Goal: Task Accomplishment & Management: Manage account settings

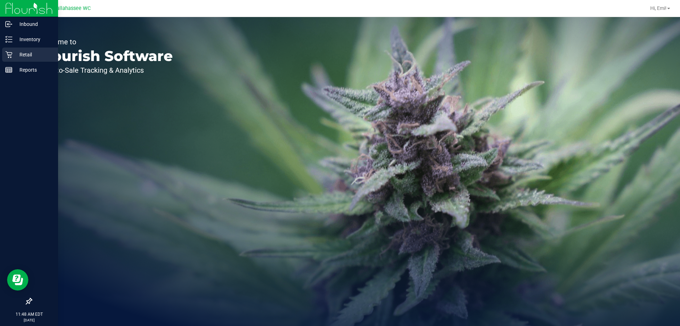
click at [44, 52] on p "Retail" at bounding box center [33, 54] width 43 height 9
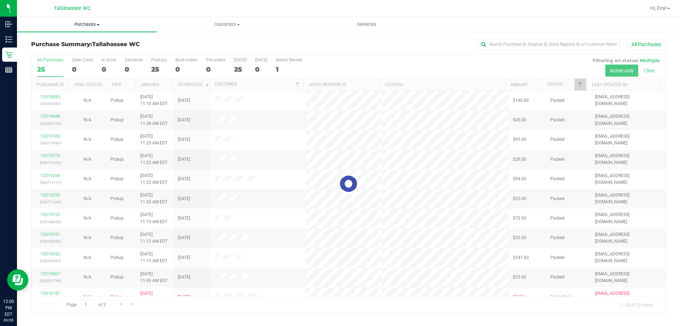
click at [80, 26] on span "Purchases" at bounding box center [87, 24] width 140 height 6
click at [73, 50] on li "Fulfillment" at bounding box center [87, 51] width 140 height 9
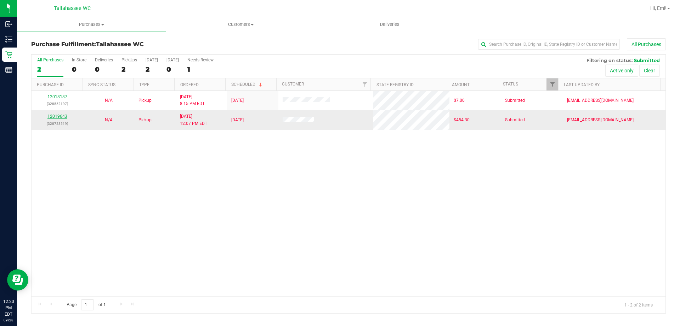
click at [62, 115] on link "12019643" at bounding box center [57, 116] width 20 height 5
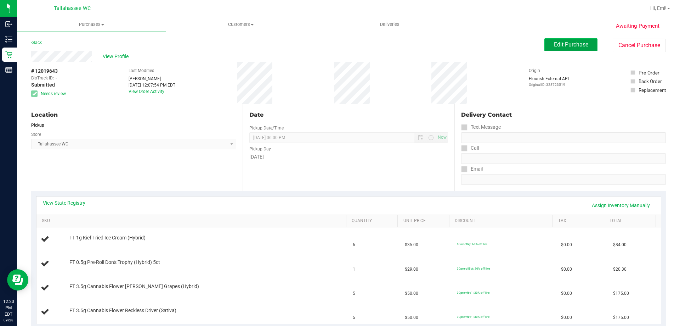
click at [592, 43] on button "Edit Purchase" at bounding box center [570, 44] width 53 height 13
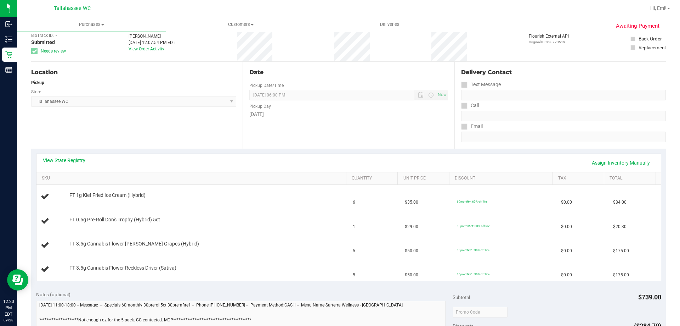
scroll to position [142, 0]
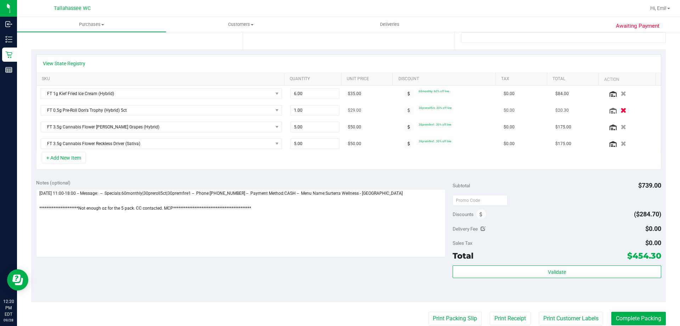
click at [621, 112] on icon "button" at bounding box center [624, 110] width 6 height 5
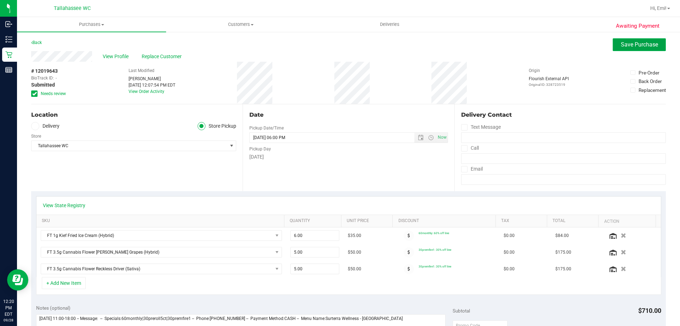
click at [615, 46] on button "Save Purchase" at bounding box center [639, 44] width 53 height 13
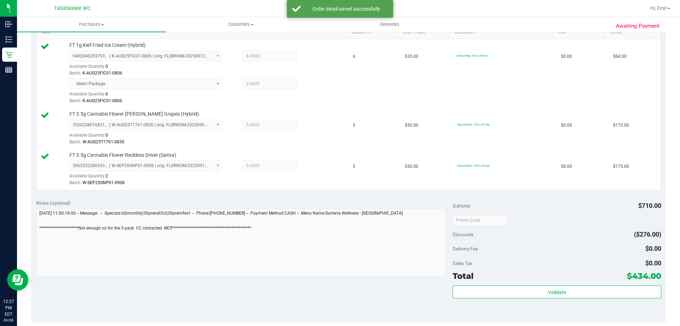
scroll to position [283, 0]
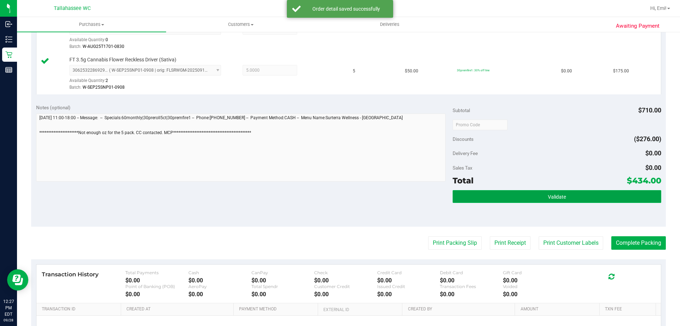
click at [548, 198] on span "Validate" at bounding box center [557, 197] width 18 height 6
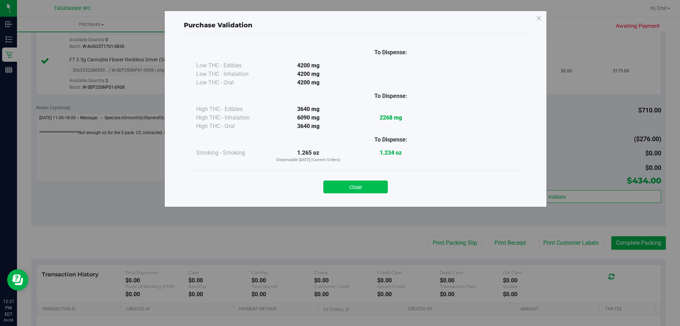
click at [371, 189] on button "Close" at bounding box center [355, 186] width 64 height 13
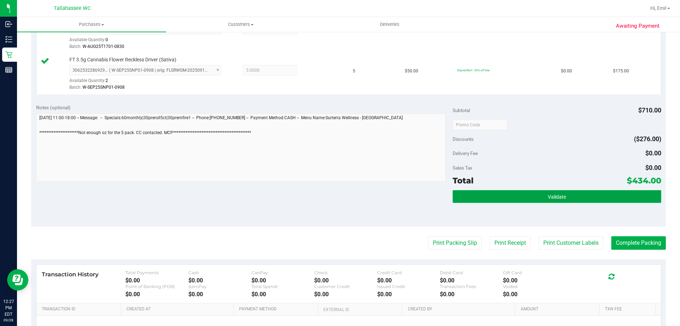
click at [476, 193] on button "Validate" at bounding box center [557, 196] width 208 height 13
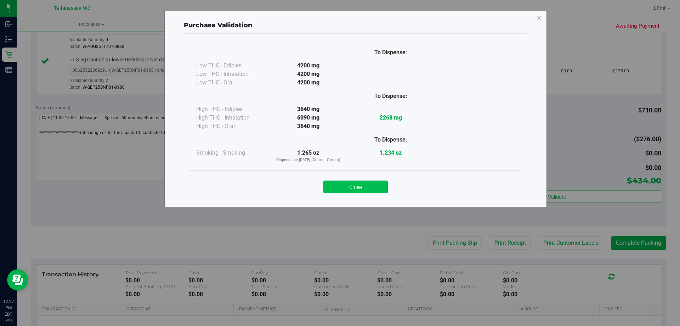
click at [374, 191] on button "Close" at bounding box center [355, 186] width 64 height 13
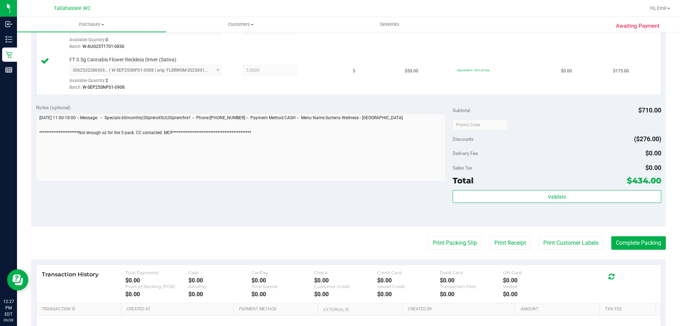
click at [432, 233] on purchase-details "Back Edit Purchase Cancel Purchase View Profile # 12019643 BioTrack ID: - Submi…" at bounding box center [348, 73] width 635 height 637
click at [435, 238] on button "Print Packing Slip" at bounding box center [454, 242] width 53 height 13
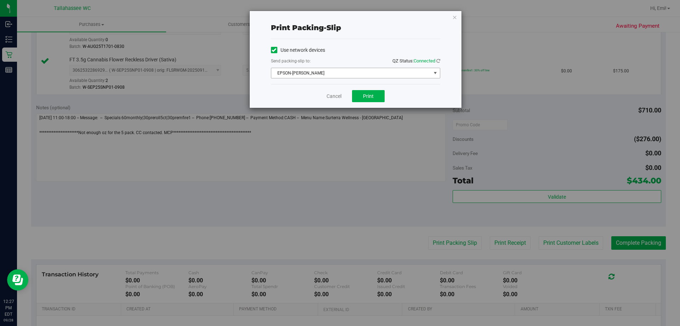
click at [337, 68] on span "EPSON-[PERSON_NAME]" at bounding box center [351, 73] width 160 height 10
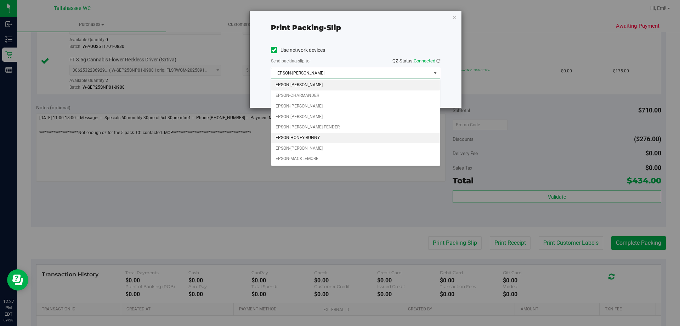
click at [314, 138] on li "EPSON-HONEY-BUNNY" at bounding box center [355, 137] width 169 height 11
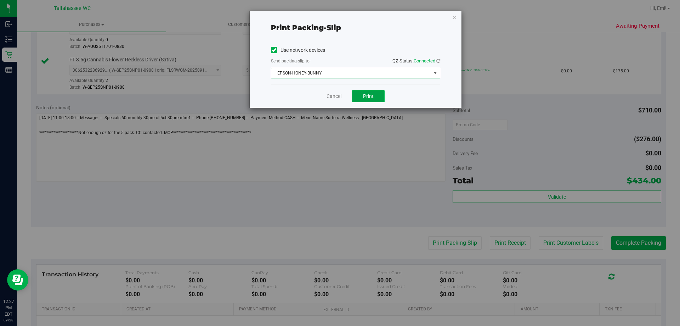
click at [361, 98] on button "Print" at bounding box center [368, 96] width 33 height 12
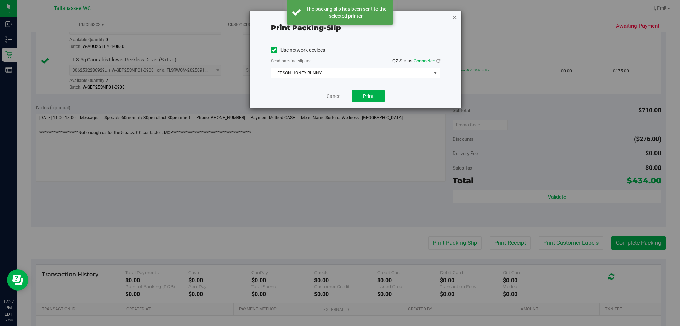
click at [454, 18] on icon "button" at bounding box center [454, 17] width 5 height 9
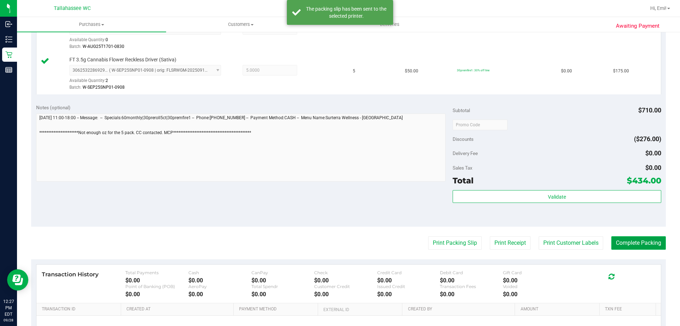
click at [617, 245] on button "Complete Packing" at bounding box center [638, 242] width 55 height 13
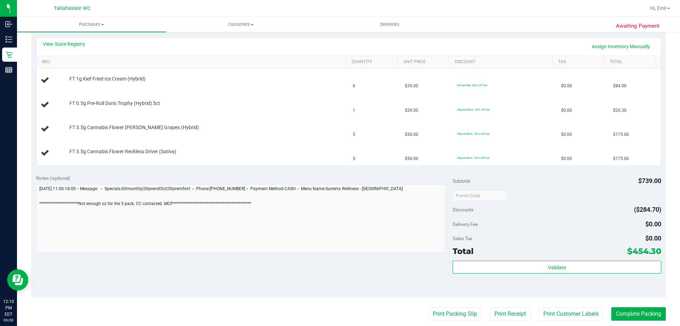
scroll to position [142, 0]
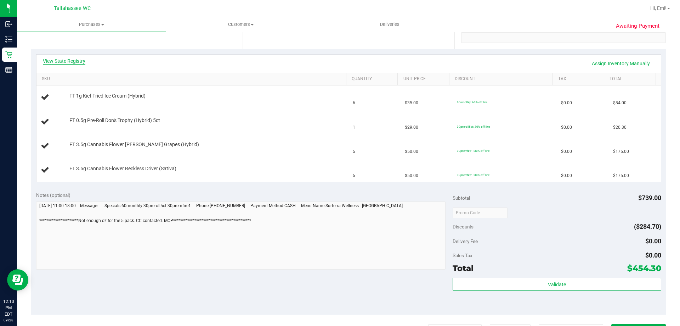
click at [80, 61] on link "View State Registry" at bounding box center [64, 60] width 43 height 7
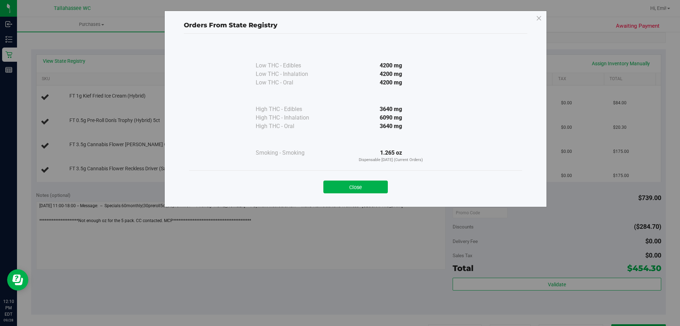
click at [372, 193] on div "Close" at bounding box center [355, 184] width 333 height 29
click at [368, 189] on button "Close" at bounding box center [355, 186] width 64 height 13
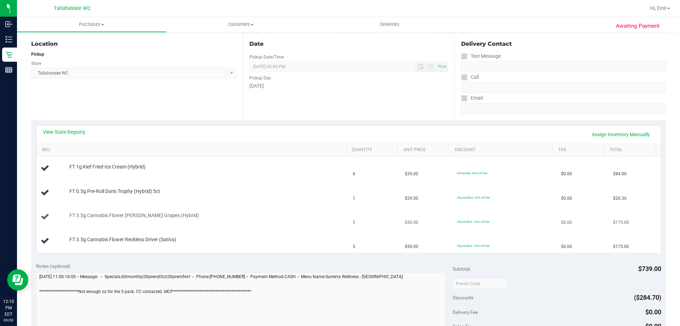
scroll to position [35, 0]
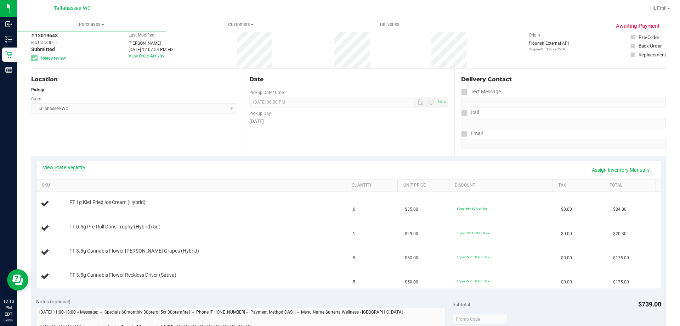
click at [68, 169] on link "View State Registry" at bounding box center [64, 167] width 43 height 7
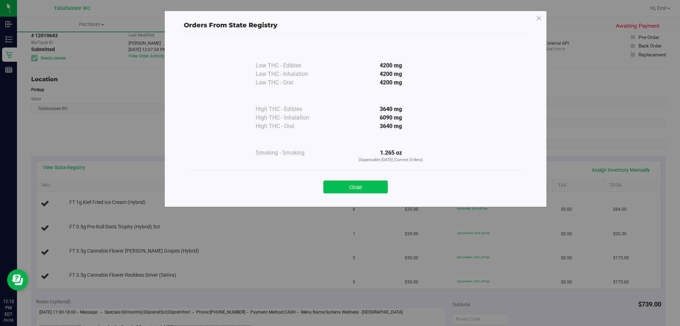
click at [358, 190] on button "Close" at bounding box center [355, 186] width 64 height 13
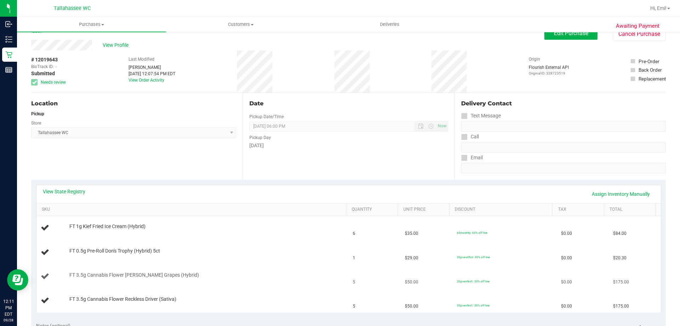
scroll to position [0, 0]
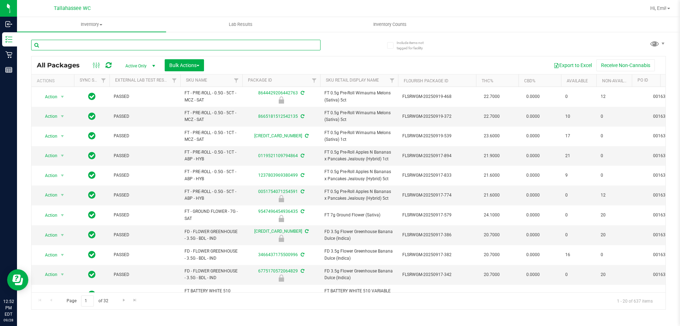
click at [225, 44] on input "text" at bounding box center [175, 45] width 289 height 11
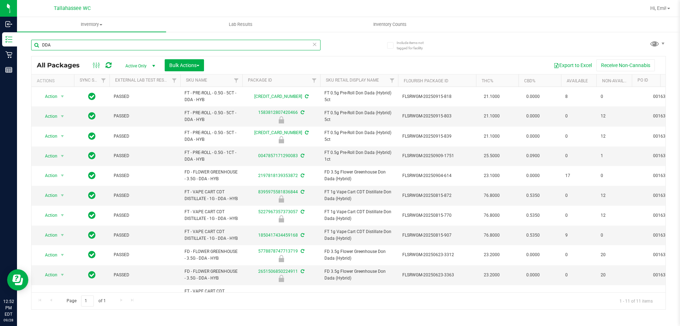
type input "DDA"
click at [312, 45] on icon at bounding box center [314, 44] width 5 height 9
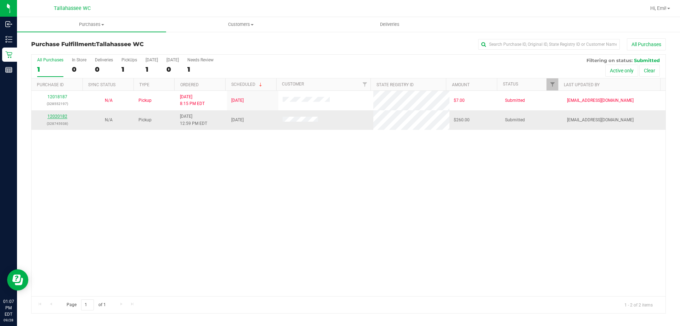
click at [65, 114] on link "12020182" at bounding box center [57, 116] width 20 height 5
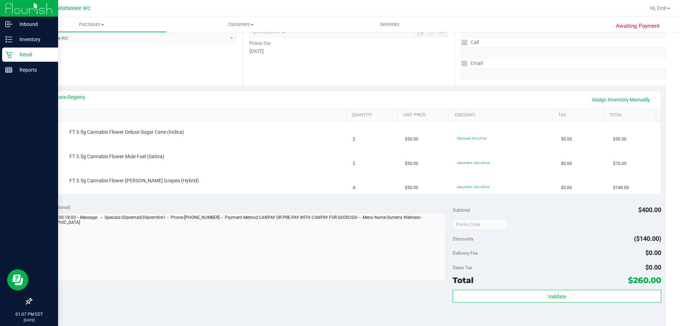
scroll to position [106, 0]
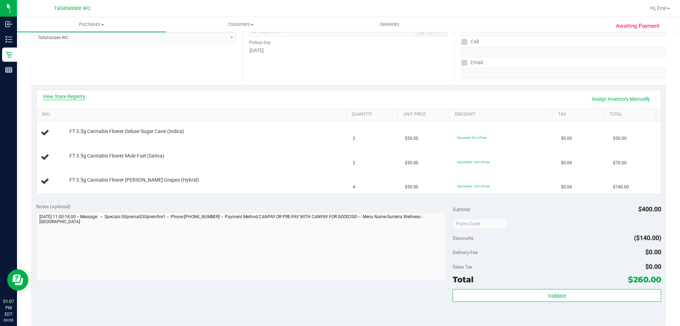
click at [77, 95] on link "View State Registry" at bounding box center [64, 96] width 43 height 7
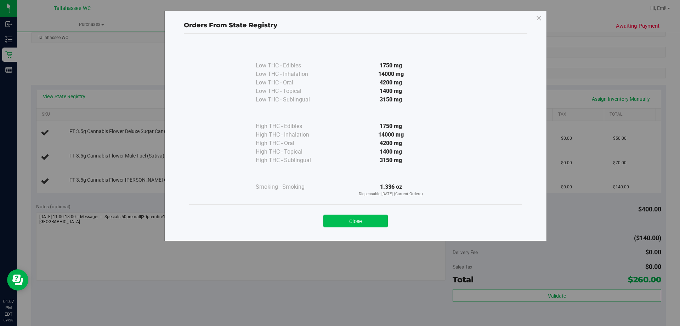
click at [349, 218] on button "Close" at bounding box center [355, 220] width 64 height 13
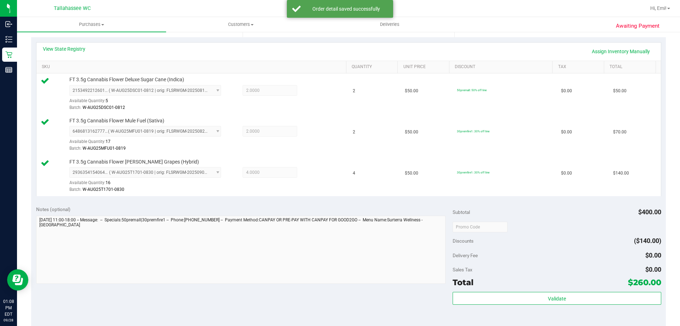
scroll to position [213, 0]
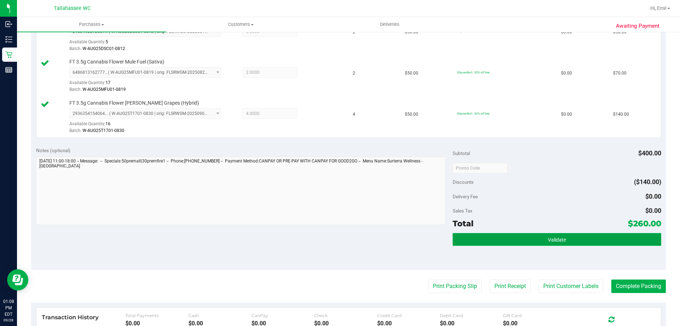
click at [571, 235] on button "Validate" at bounding box center [557, 239] width 208 height 13
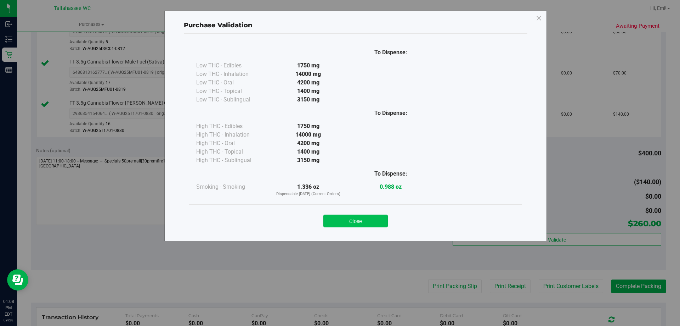
click at [356, 216] on button "Close" at bounding box center [355, 220] width 64 height 13
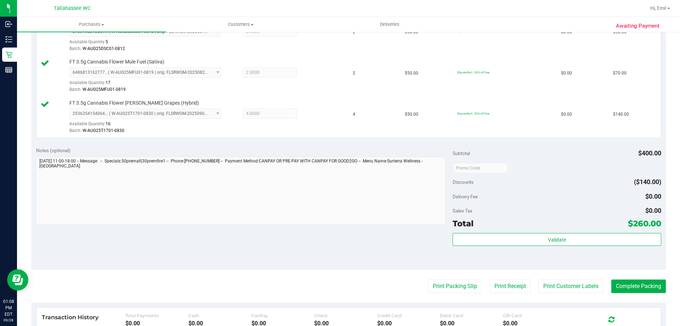
click at [468, 231] on div "Subtotal $400.00 Discounts ($140.00) Delivery Fee $0.00 Sales Tax $0.00 Total $…" at bounding box center [557, 206] width 208 height 118
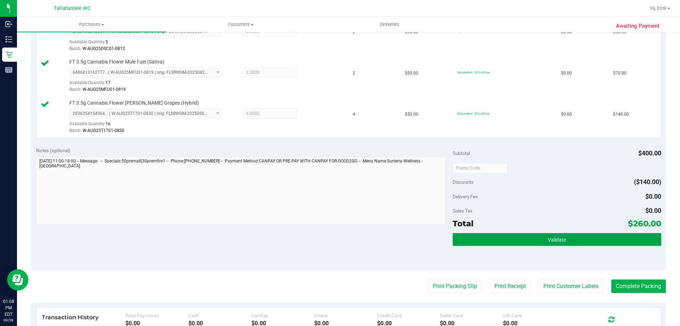
click at [469, 237] on button "Validate" at bounding box center [557, 239] width 208 height 13
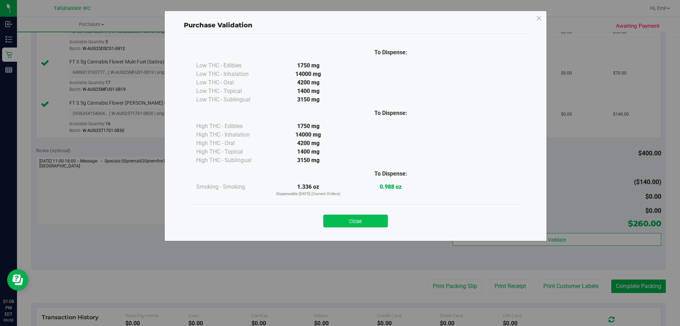
click at [353, 222] on button "Close" at bounding box center [355, 220] width 64 height 13
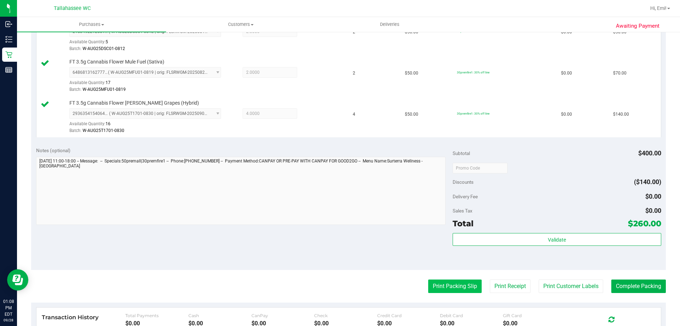
click at [444, 285] on button "Print Packing Slip" at bounding box center [454, 285] width 53 height 13
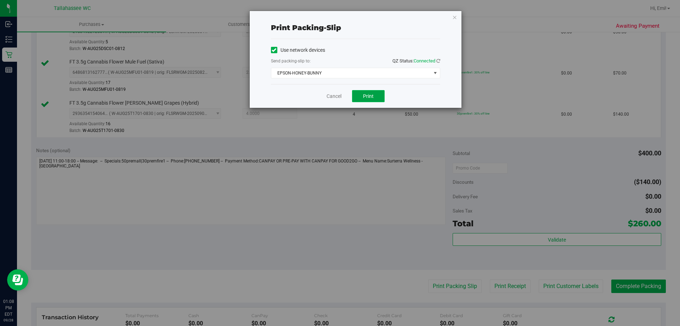
click at [369, 97] on span "Print" at bounding box center [368, 96] width 11 height 6
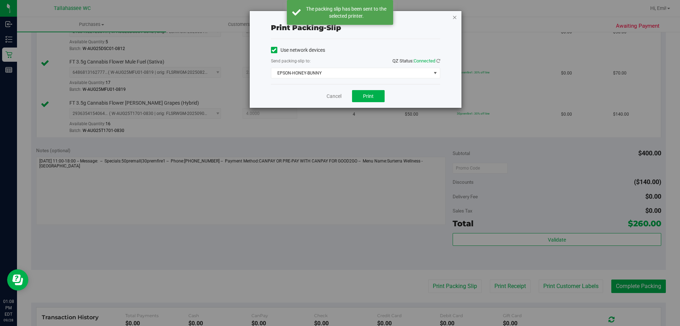
click at [456, 17] on icon "button" at bounding box center [454, 17] width 5 height 9
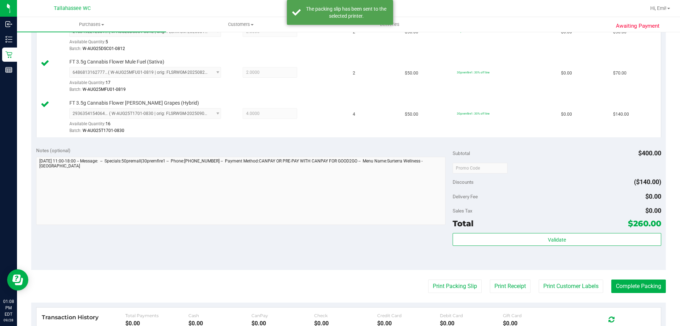
click at [636, 295] on purchase-details "Back Edit Purchase Cancel Purchase View Profile # 12020182 BioTrack ID: - Submi…" at bounding box center [348, 130] width 635 height 609
click at [632, 288] on button "Complete Packing" at bounding box center [638, 285] width 55 height 13
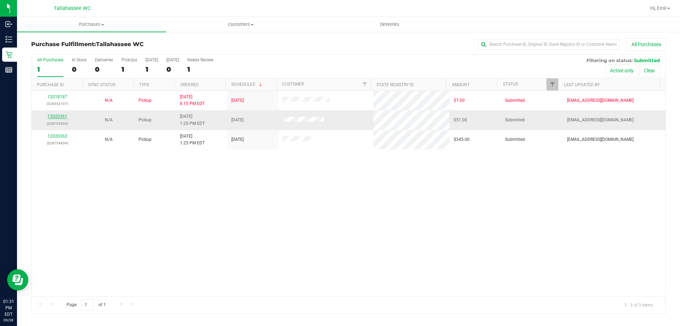
click at [49, 114] on link "12020361" at bounding box center [57, 116] width 20 height 5
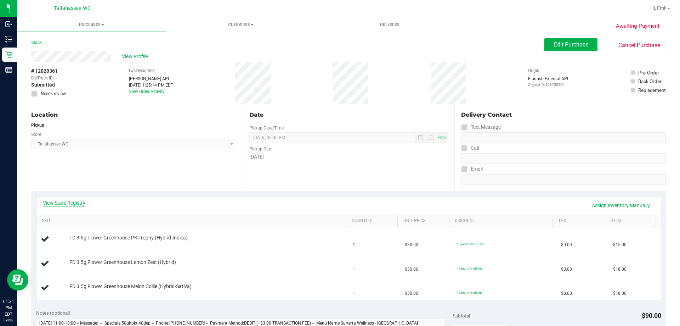
click at [70, 201] on link "View State Registry" at bounding box center [64, 202] width 43 height 7
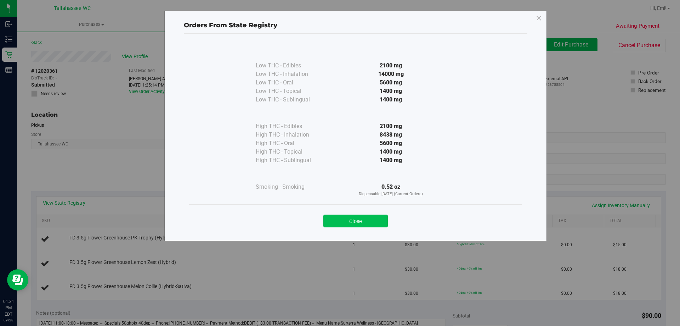
click at [343, 220] on button "Close" at bounding box center [355, 220] width 64 height 13
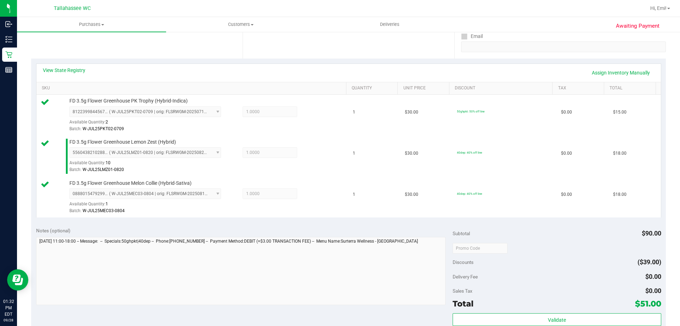
scroll to position [177, 0]
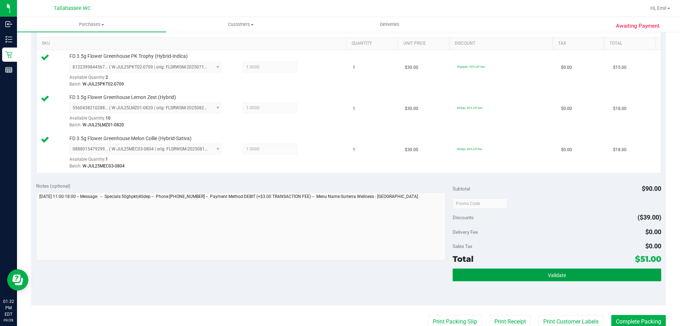
click at [501, 271] on button "Validate" at bounding box center [557, 274] width 208 height 13
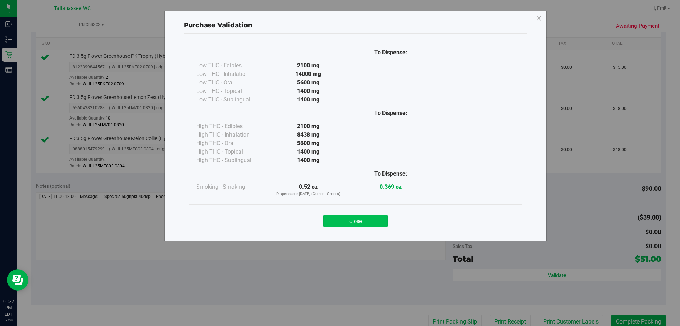
click at [348, 222] on button "Close" at bounding box center [355, 220] width 64 height 13
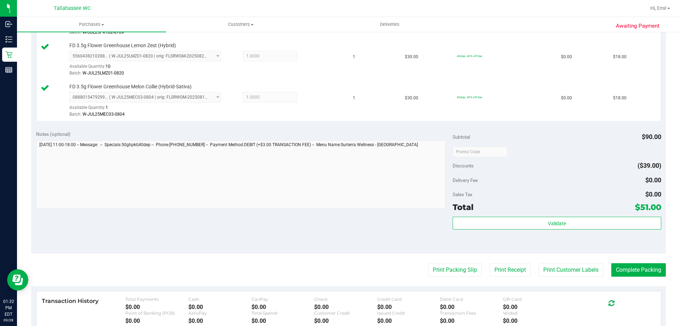
scroll to position [283, 0]
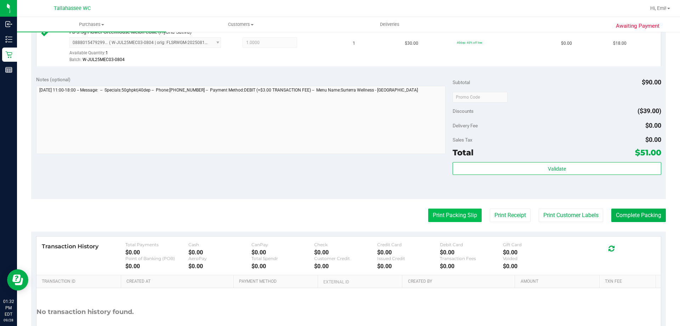
click at [439, 216] on button "Print Packing Slip" at bounding box center [454, 214] width 53 height 13
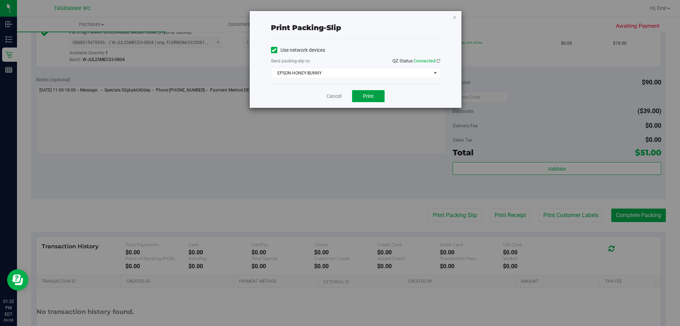
click at [376, 99] on button "Print" at bounding box center [368, 96] width 33 height 12
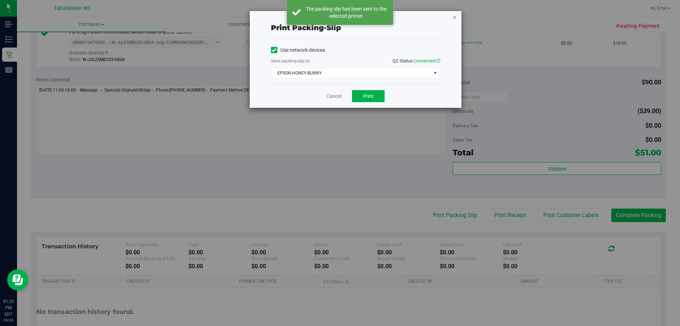
click at [453, 15] on icon "button" at bounding box center [454, 17] width 5 height 9
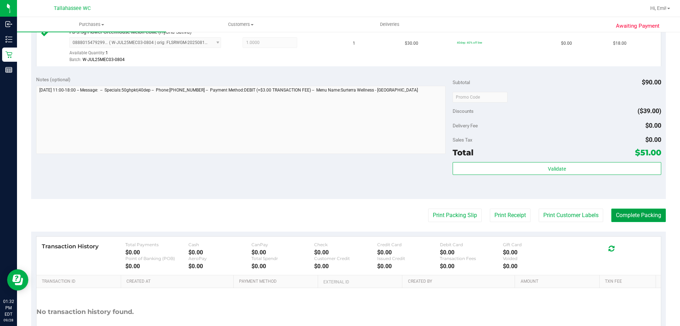
click at [647, 218] on button "Complete Packing" at bounding box center [638, 214] width 55 height 13
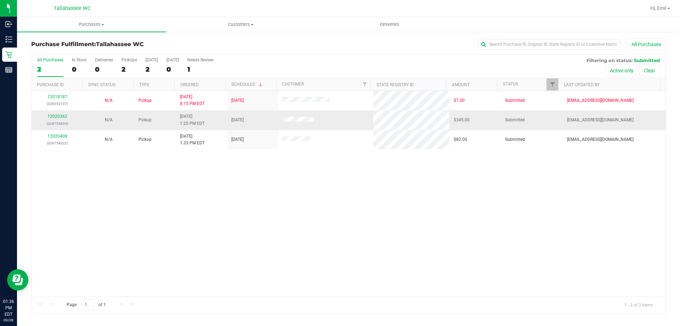
click at [46, 117] on div "12020362 (328754834)" at bounding box center [57, 119] width 43 height 13
click at [50, 116] on link "12020362" at bounding box center [57, 116] width 20 height 5
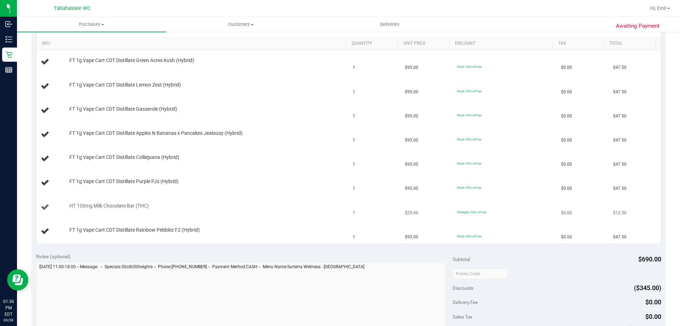
scroll to position [142, 0]
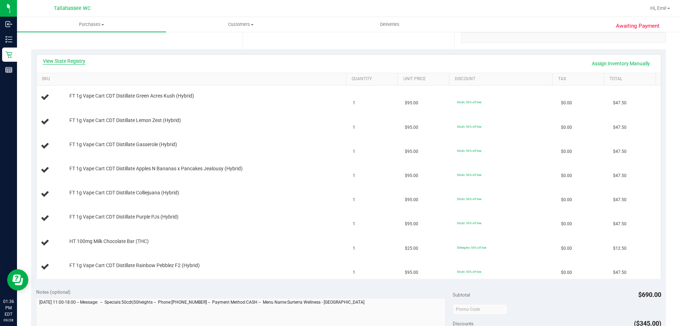
click at [82, 63] on link "View State Registry" at bounding box center [64, 60] width 43 height 7
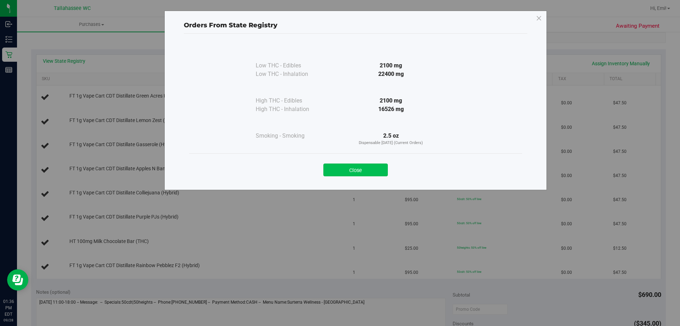
click at [352, 167] on button "Close" at bounding box center [355, 169] width 64 height 13
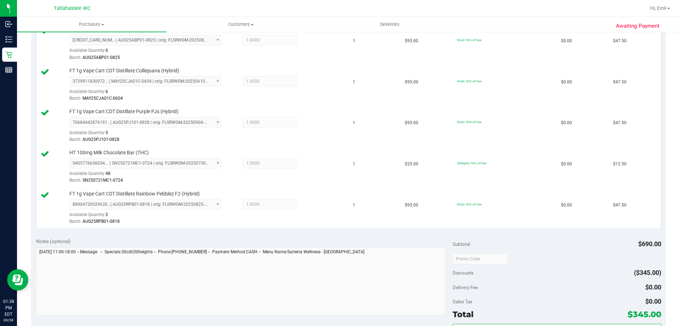
scroll to position [390, 0]
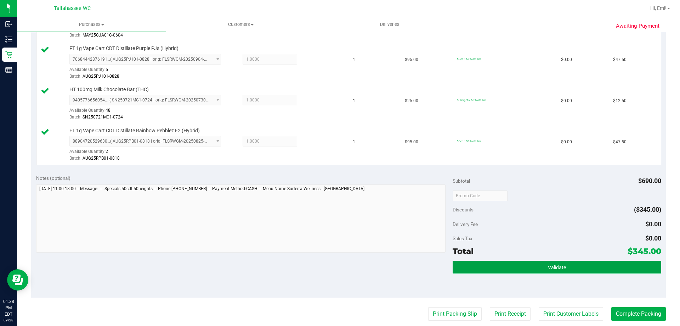
click at [541, 261] on button "Validate" at bounding box center [557, 266] width 208 height 13
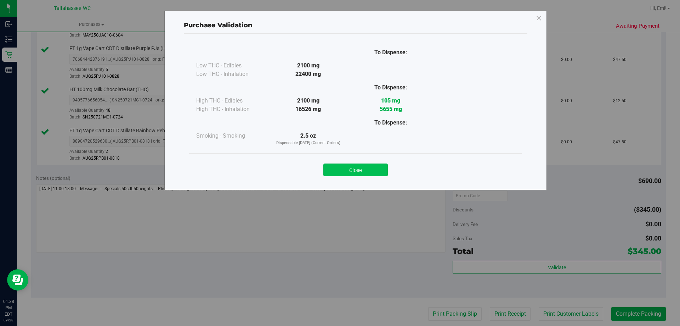
click at [355, 171] on button "Close" at bounding box center [355, 169] width 64 height 13
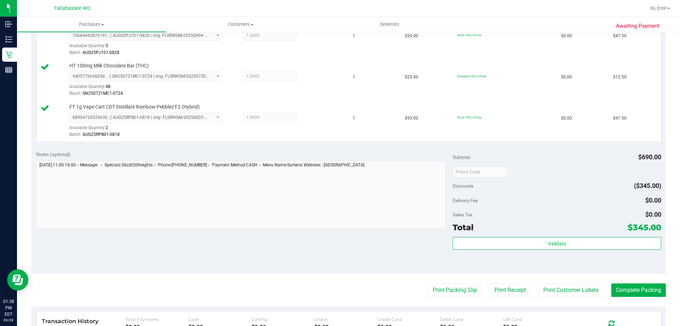
scroll to position [425, 0]
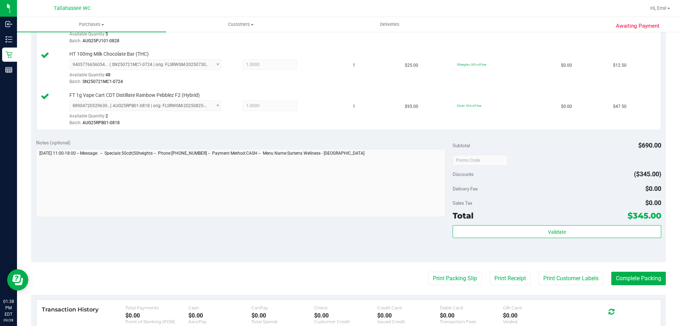
click at [424, 270] on purchase-details "Back Edit Purchase Cancel Purchase View Profile # 12020362 BioTrack ID: - Submi…" at bounding box center [348, 20] width 635 height 814
click at [440, 284] on button "Print Packing Slip" at bounding box center [454, 277] width 53 height 13
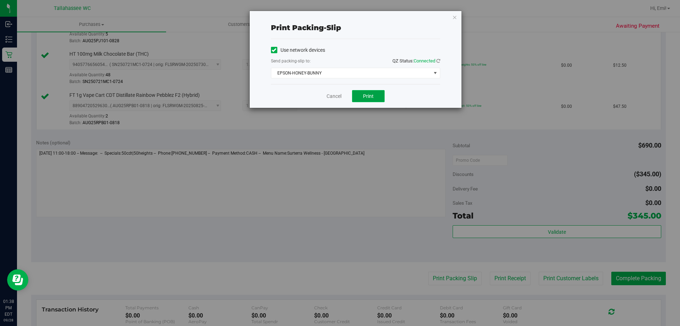
click at [368, 91] on button "Print" at bounding box center [368, 96] width 33 height 12
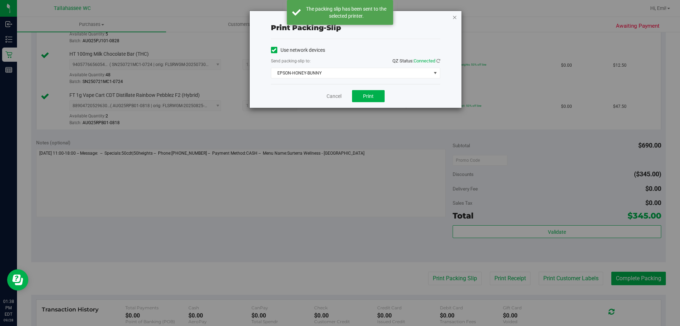
click at [455, 18] on icon "button" at bounding box center [454, 17] width 5 height 9
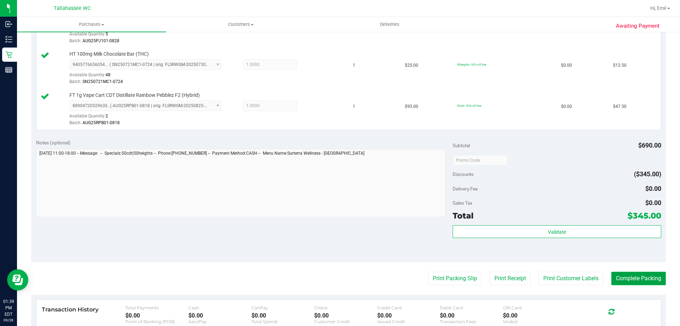
click at [637, 276] on button "Complete Packing" at bounding box center [638, 277] width 55 height 13
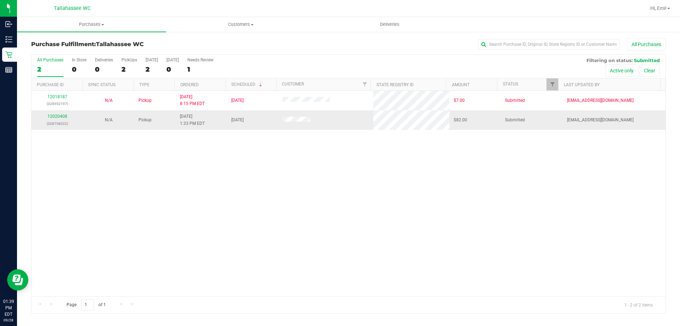
click at [67, 114] on div "12020408 (328758022)" at bounding box center [57, 119] width 43 height 13
click at [66, 116] on link "12020408" at bounding box center [57, 116] width 20 height 5
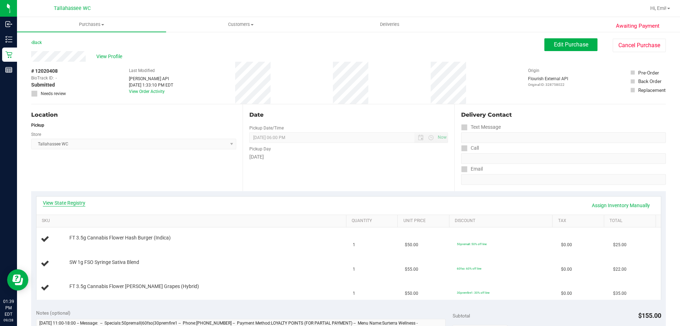
click at [72, 203] on link "View State Registry" at bounding box center [64, 202] width 43 height 7
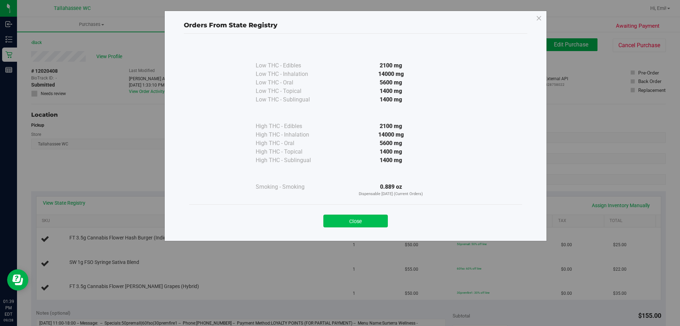
click at [371, 218] on button "Close" at bounding box center [355, 220] width 64 height 13
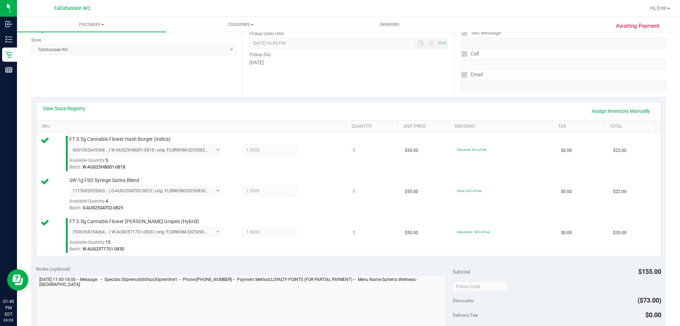
scroll to position [177, 0]
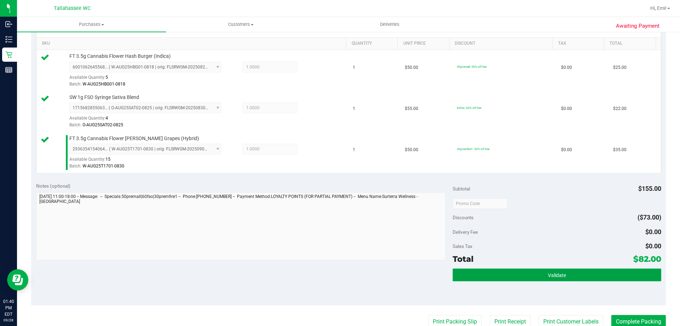
click at [519, 270] on button "Validate" at bounding box center [557, 274] width 208 height 13
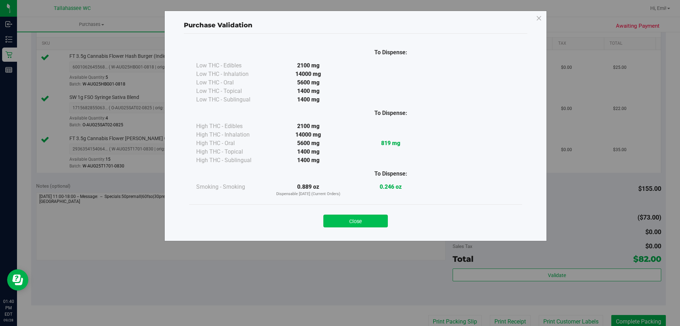
click at [346, 219] on button "Close" at bounding box center [355, 220] width 64 height 13
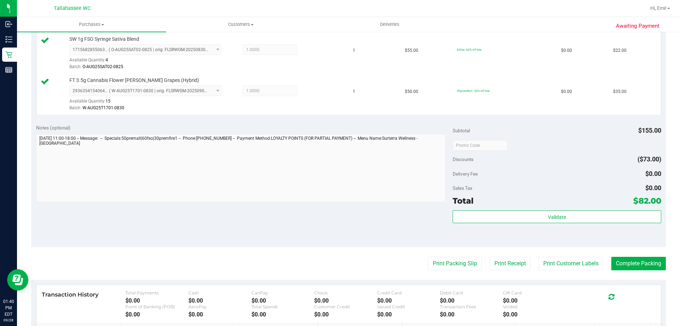
scroll to position [248, 0]
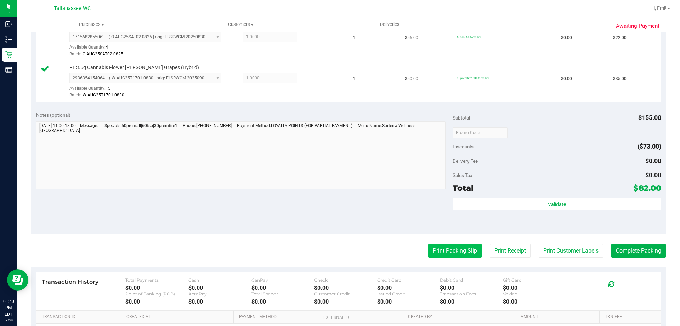
click at [428, 245] on button "Print Packing Slip" at bounding box center [454, 250] width 53 height 13
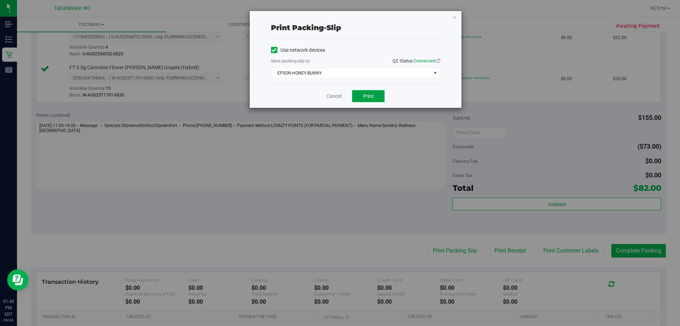
click at [374, 99] on button "Print" at bounding box center [368, 96] width 33 height 12
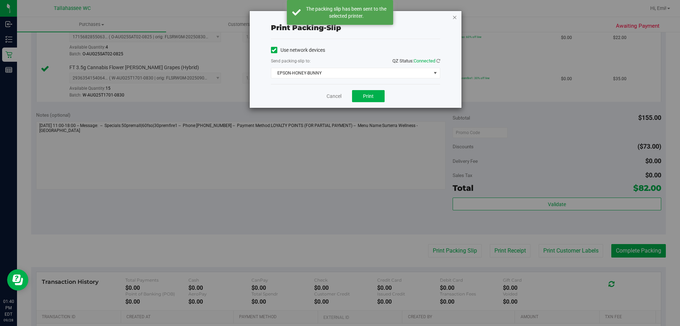
click at [454, 17] on icon "button" at bounding box center [454, 17] width 5 height 9
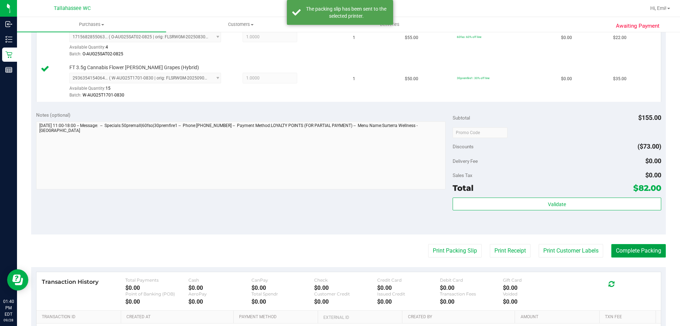
click at [641, 246] on button "Complete Packing" at bounding box center [638, 250] width 55 height 13
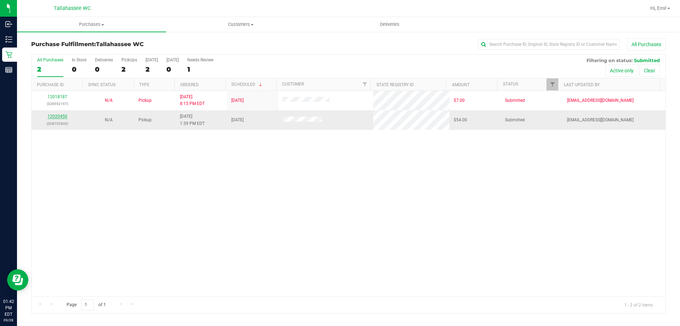
click at [65, 115] on link "12020450" at bounding box center [57, 116] width 20 height 5
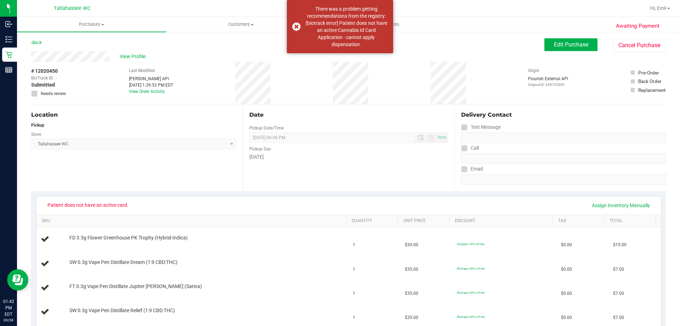
click at [134, 64] on div "Last Modified Jane API Sep 28, 2025 1:39:52 PM EDT View Order Activity" at bounding box center [151, 83] width 44 height 42
click at [134, 56] on span "View Profile" at bounding box center [134, 56] width 28 height 7
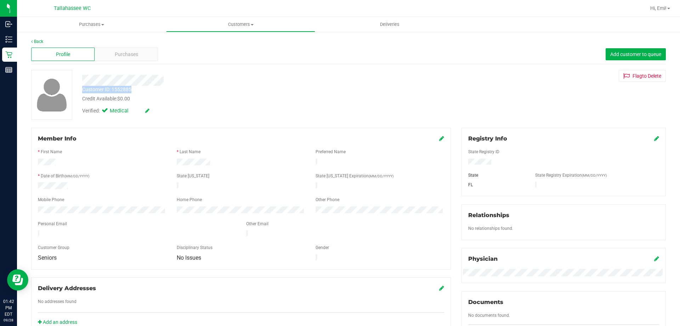
drag, startPoint x: 135, startPoint y: 90, endPoint x: 80, endPoint y: 91, distance: 54.9
click at [80, 91] on div "Customer ID: 1552885 Credit Available: $0.00" at bounding box center [238, 94] width 323 height 17
copy div "Customer ID: 1552885"
click at [234, 78] on div at bounding box center [238, 80] width 323 height 11
click at [41, 39] on link "Back" at bounding box center [37, 41] width 12 height 5
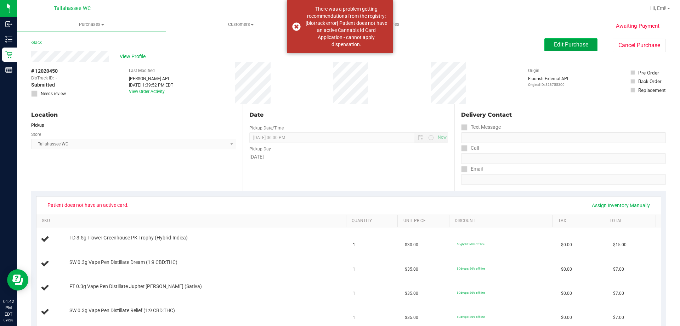
click at [579, 47] on span "Edit Purchase" at bounding box center [571, 44] width 34 height 7
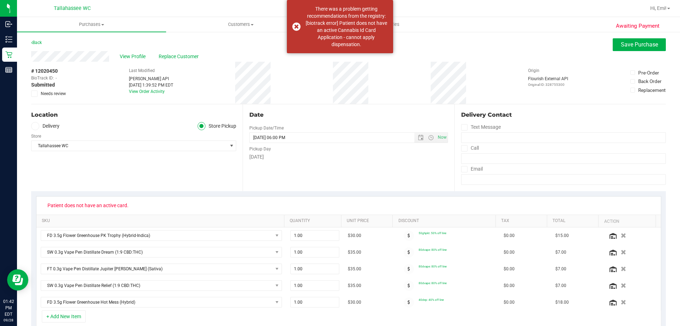
click at [36, 94] on span at bounding box center [34, 93] width 6 height 6
click at [0, 0] on input "Needs review" at bounding box center [0, 0] width 0 height 0
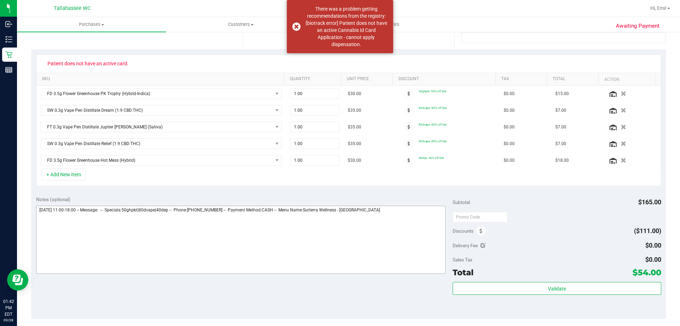
scroll to position [248, 0]
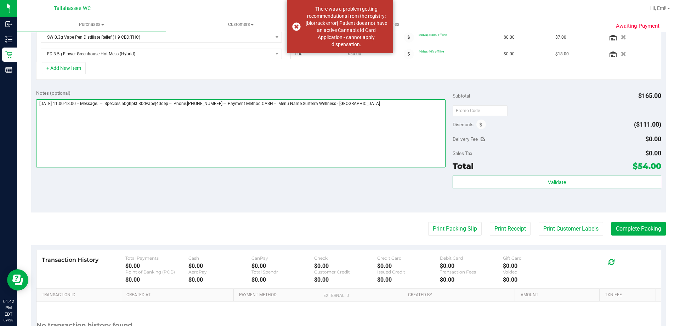
click at [422, 105] on textarea at bounding box center [241, 133] width 410 height 68
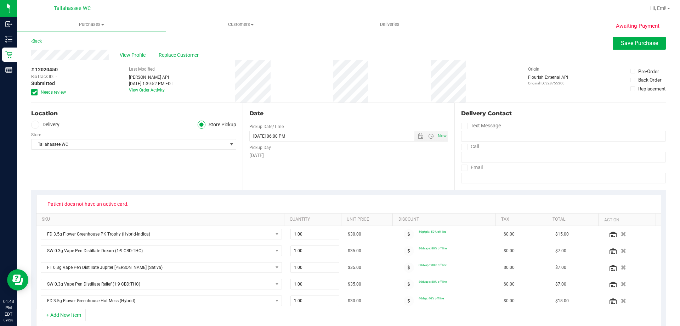
scroll to position [0, 0]
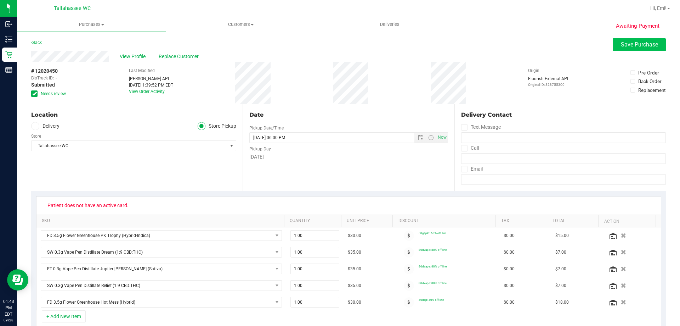
type textarea "Sunday 09/28/2025 11:00-18:00 -- Message: -- Specials:50ghpkt|80dvape|40dep -- …"
click at [646, 44] on span "Save Purchase" at bounding box center [639, 44] width 37 height 7
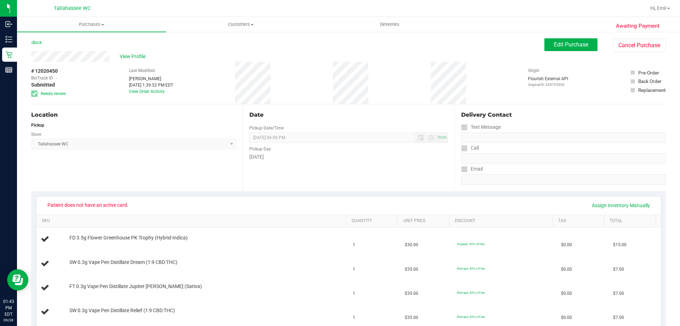
click at [156, 117] on div "Location" at bounding box center [133, 115] width 205 height 9
click at [75, 21] on uib-tab-heading "Purchases Summary of purchases Fulfillment All purchases" at bounding box center [91, 24] width 149 height 15
click at [117, 52] on li "Fulfillment" at bounding box center [91, 51] width 149 height 9
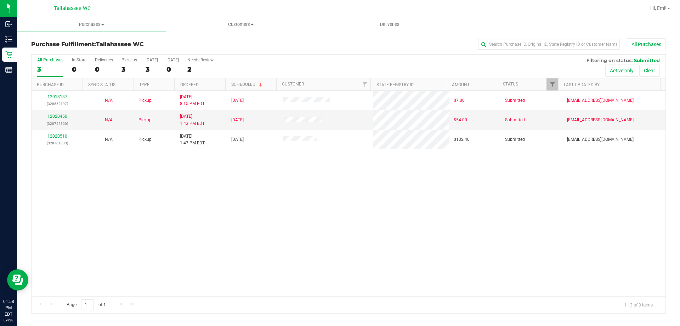
click at [217, 208] on div "12018187 (328552197) N/A Pickup 9/27/2025 8:15 PM EDT 9/28/2025 $7.00 Submitted…" at bounding box center [349, 193] width 634 height 205
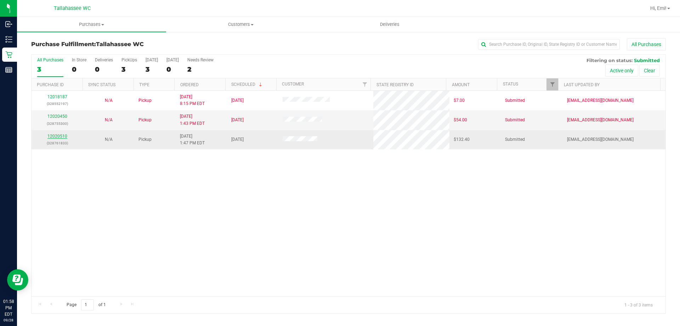
click at [62, 137] on link "12020510" at bounding box center [57, 136] width 20 height 5
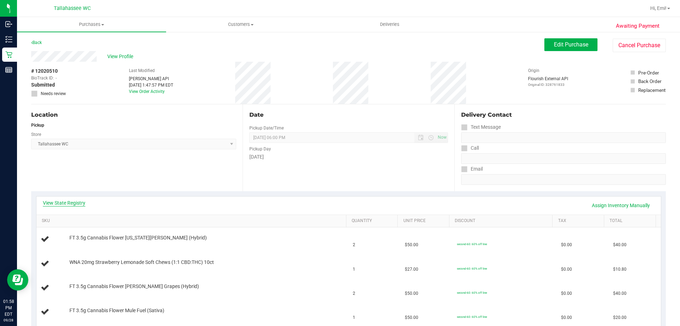
click at [77, 201] on link "View State Registry" at bounding box center [64, 202] width 43 height 7
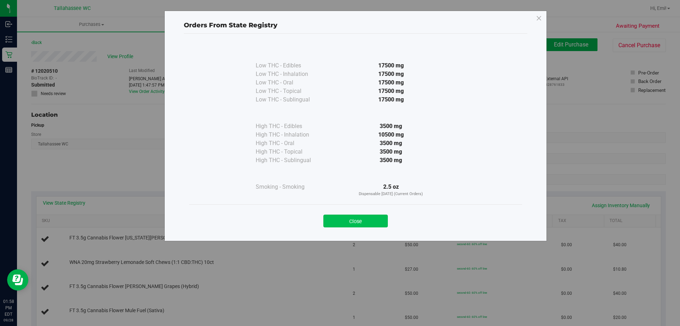
click at [361, 222] on button "Close" at bounding box center [355, 220] width 64 height 13
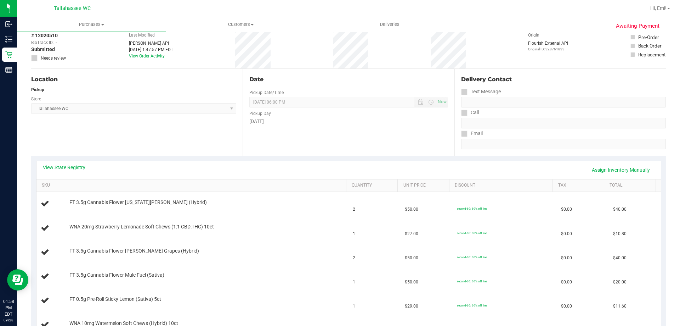
scroll to position [106, 0]
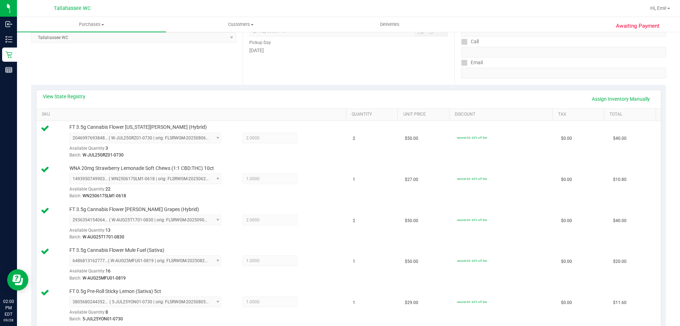
click at [402, 85] on div "View State Registry Assign Inventory Manually SKU Quantity Unit Price Discount …" at bounding box center [348, 228] width 635 height 287
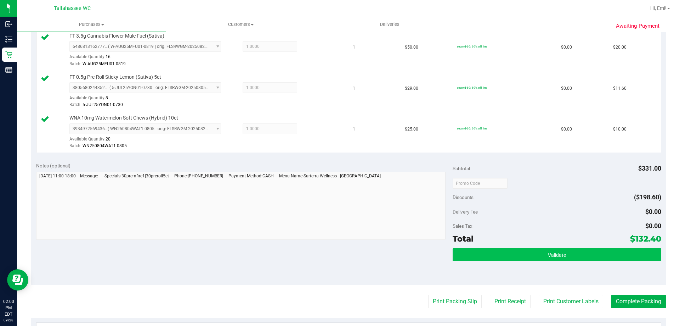
scroll to position [354, 0]
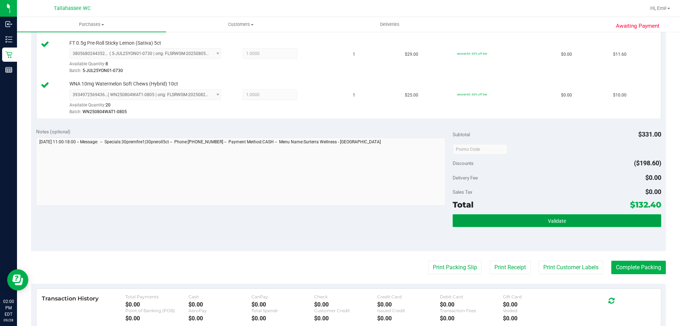
click at [494, 224] on button "Validate" at bounding box center [557, 220] width 208 height 13
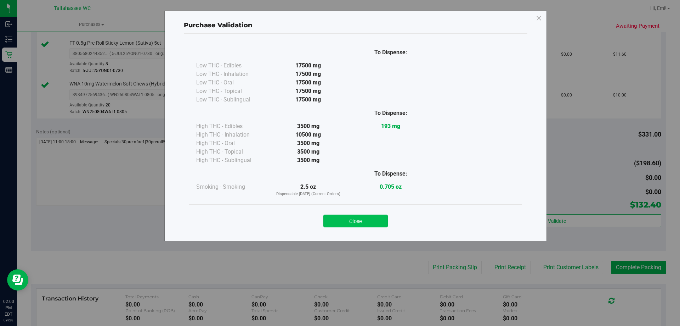
click at [377, 217] on button "Close" at bounding box center [355, 220] width 64 height 13
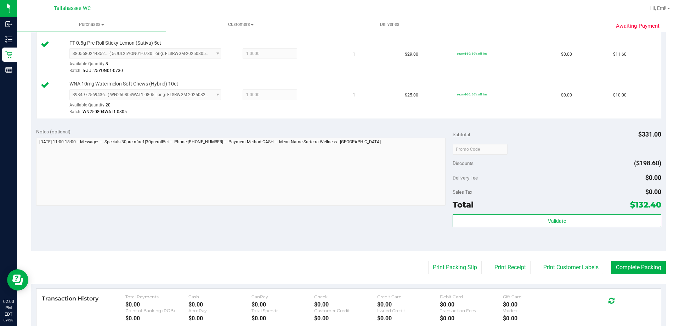
click at [484, 213] on div "Subtotal $331.00 Discounts ($198.60) Delivery Fee $0.00 Sales Tax $0.00 Total $…" at bounding box center [557, 187] width 208 height 118
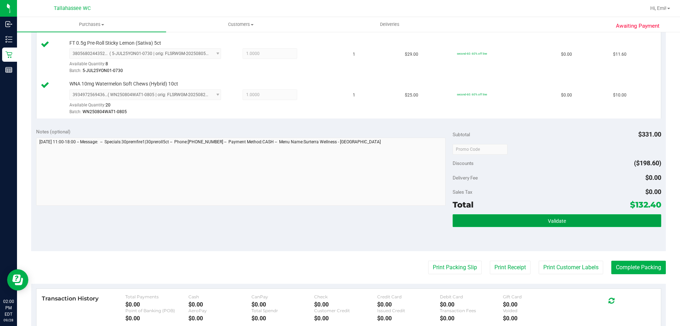
click at [484, 215] on button "Validate" at bounding box center [557, 220] width 208 height 13
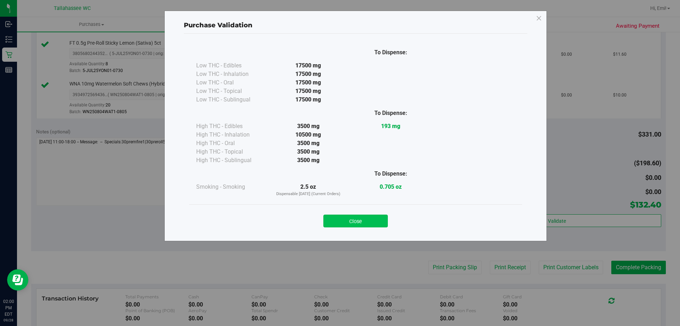
click at [371, 215] on button "Close" at bounding box center [355, 220] width 64 height 13
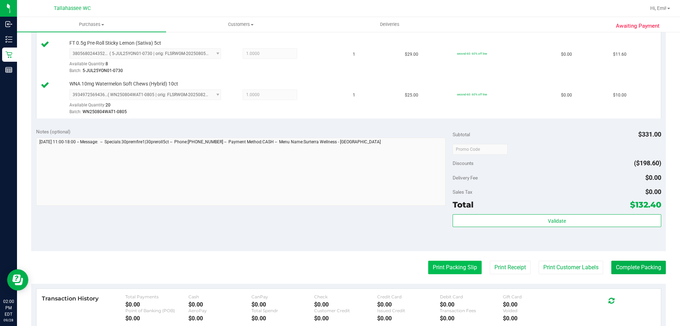
click at [439, 266] on button "Print Packing Slip" at bounding box center [454, 266] width 53 height 13
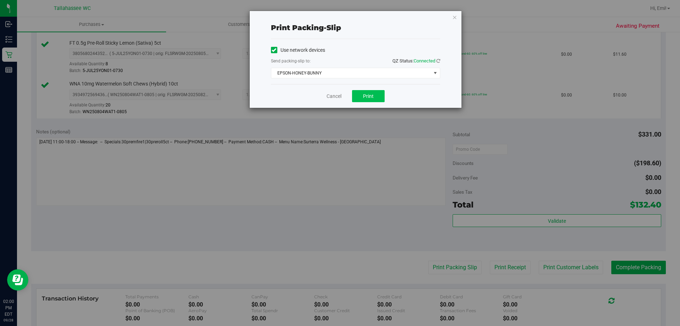
drag, startPoint x: 386, startPoint y: 99, endPoint x: 368, endPoint y: 97, distance: 18.2
click at [385, 99] on div "Cancel Print" at bounding box center [355, 96] width 169 height 24
click at [367, 97] on span "Print" at bounding box center [368, 96] width 11 height 6
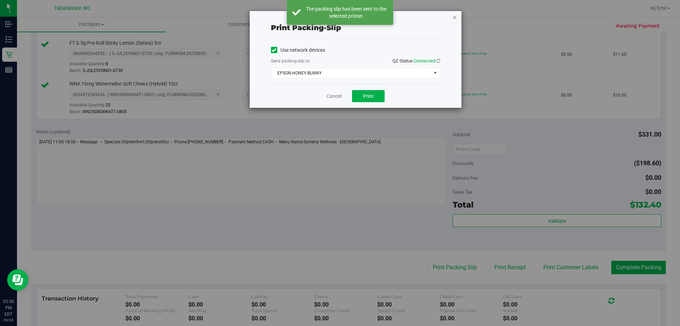
click at [456, 18] on icon "button" at bounding box center [454, 17] width 5 height 9
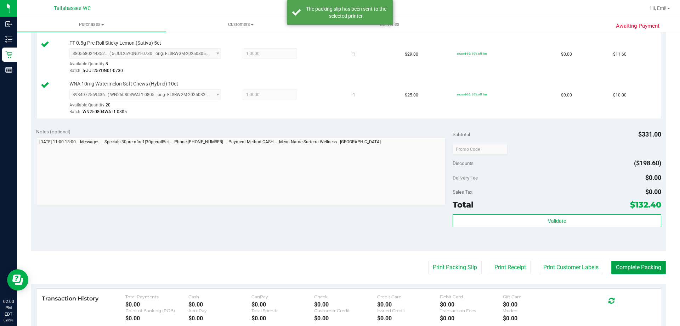
click at [627, 262] on button "Complete Packing" at bounding box center [638, 266] width 55 height 13
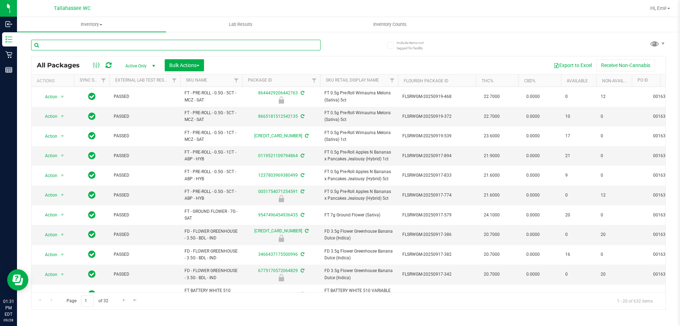
click at [193, 40] on input "text" at bounding box center [175, 45] width 289 height 11
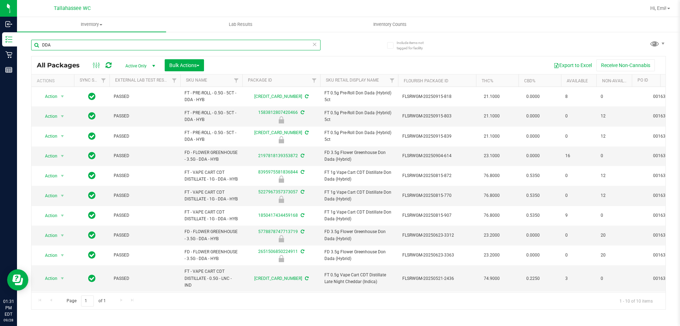
type input "DDA"
click at [316, 45] on icon at bounding box center [314, 44] width 5 height 9
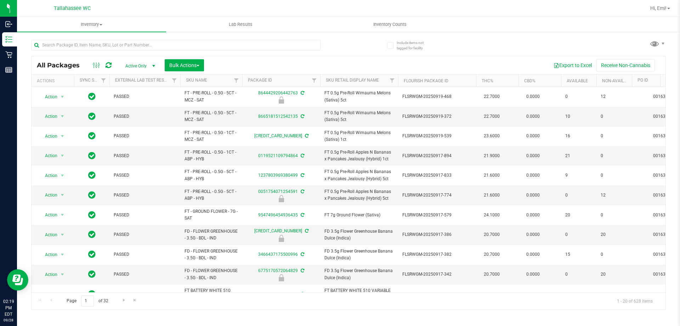
drag, startPoint x: 0, startPoint y: 0, endPoint x: 266, endPoint y: 6, distance: 265.8
click at [266, 6] on div at bounding box center [386, 8] width 519 height 14
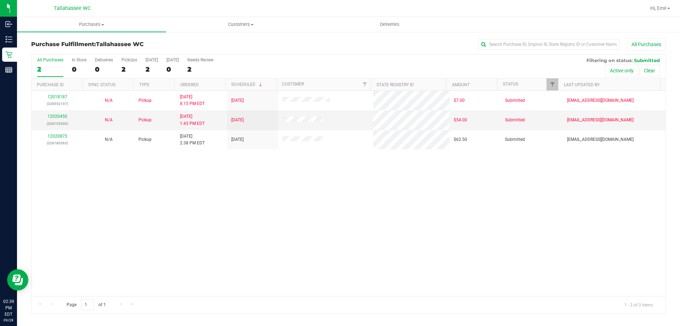
click at [218, 253] on div "12018187 (328552197) N/A Pickup [DATE] 8:15 PM EDT 9/28/2025 $7.00 Submitted [E…" at bounding box center [349, 193] width 634 height 205
